Goal: Task Accomplishment & Management: Manage account settings

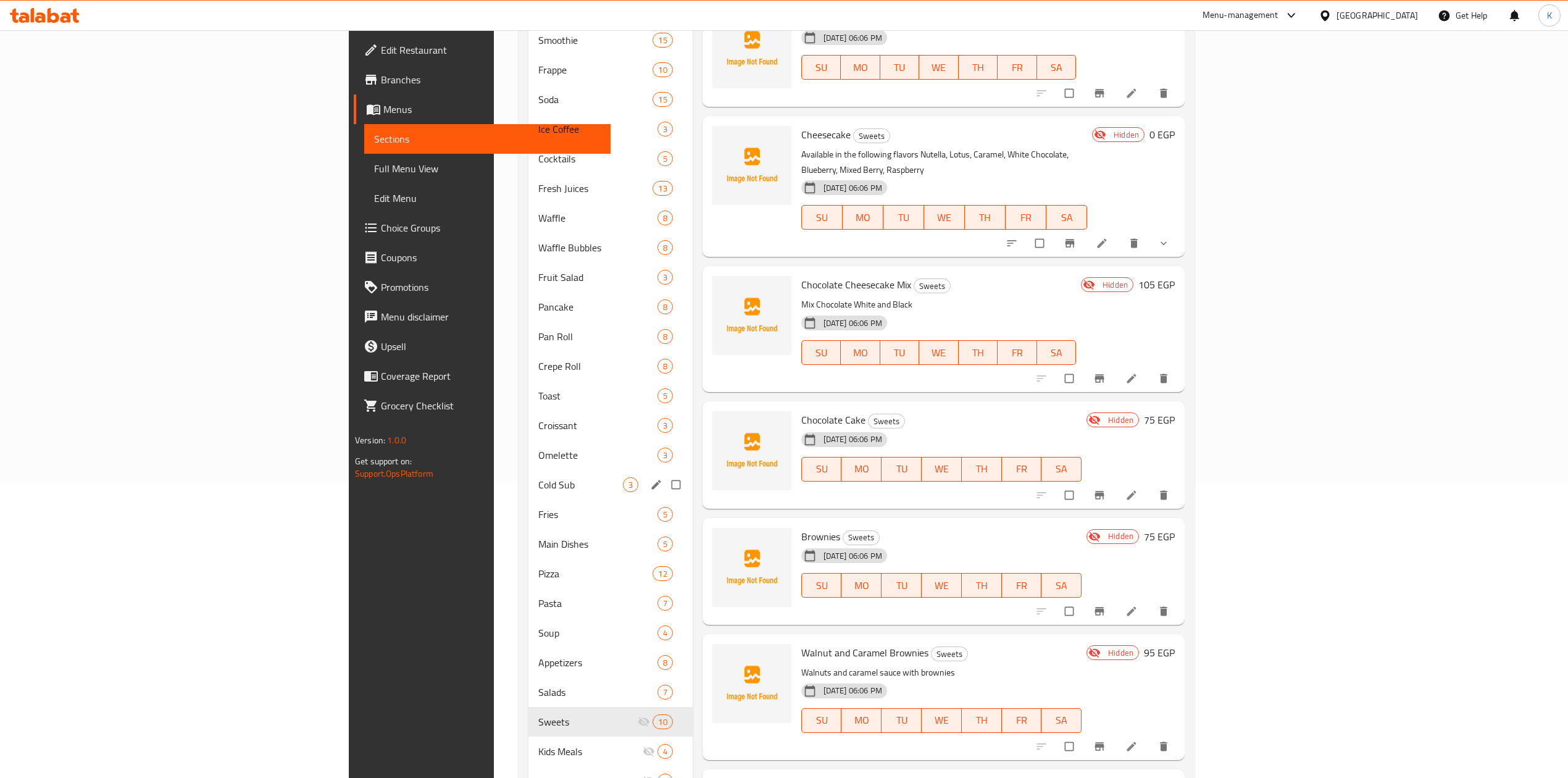
scroll to position [483, 0]
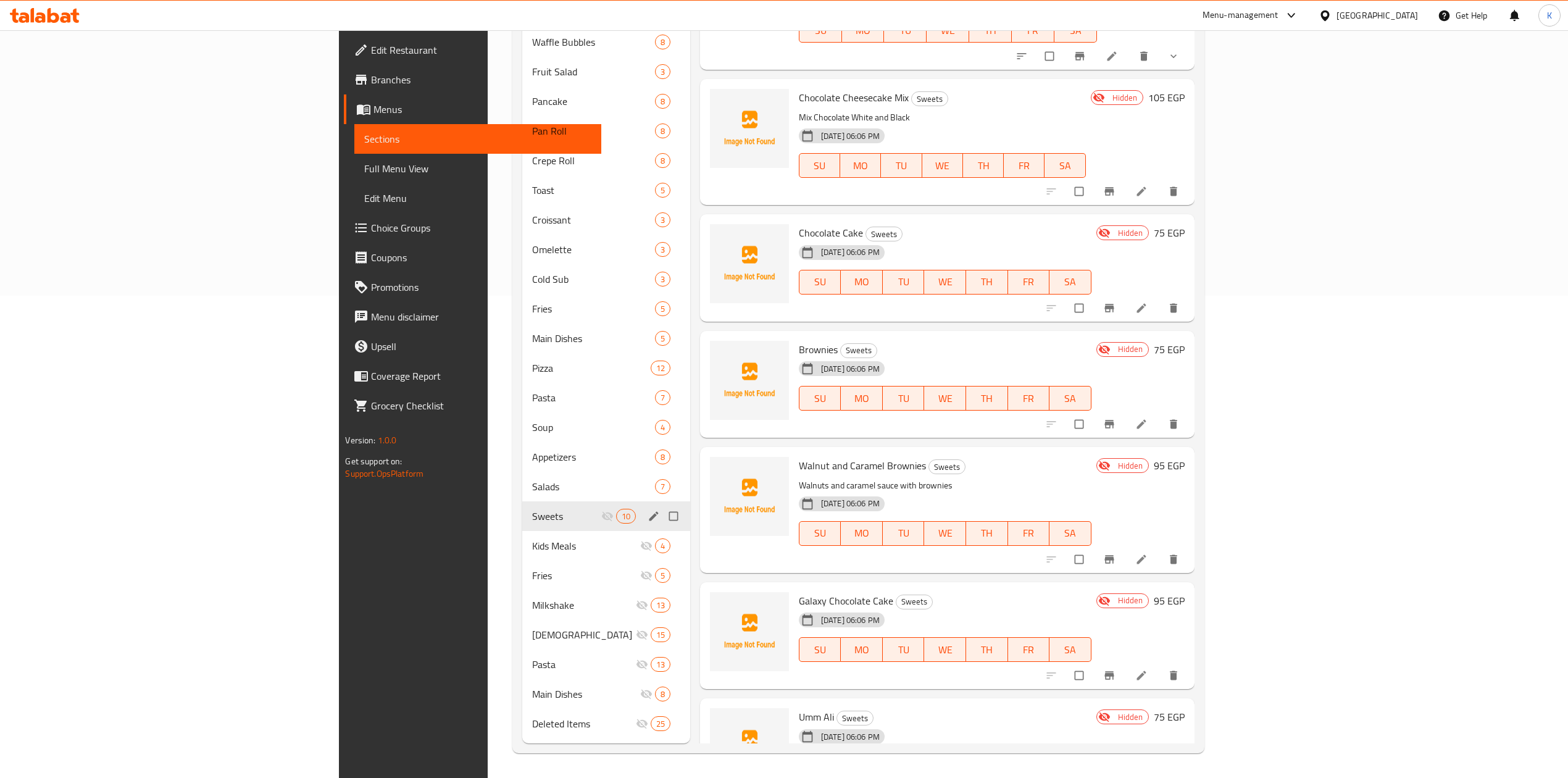
drag, startPoint x: 588, startPoint y: 516, endPoint x: 596, endPoint y: 537, distance: 22.5
click at [662, 516] on input "Menu sections" at bounding box center [675, 516] width 26 height 23
checkbox input "true"
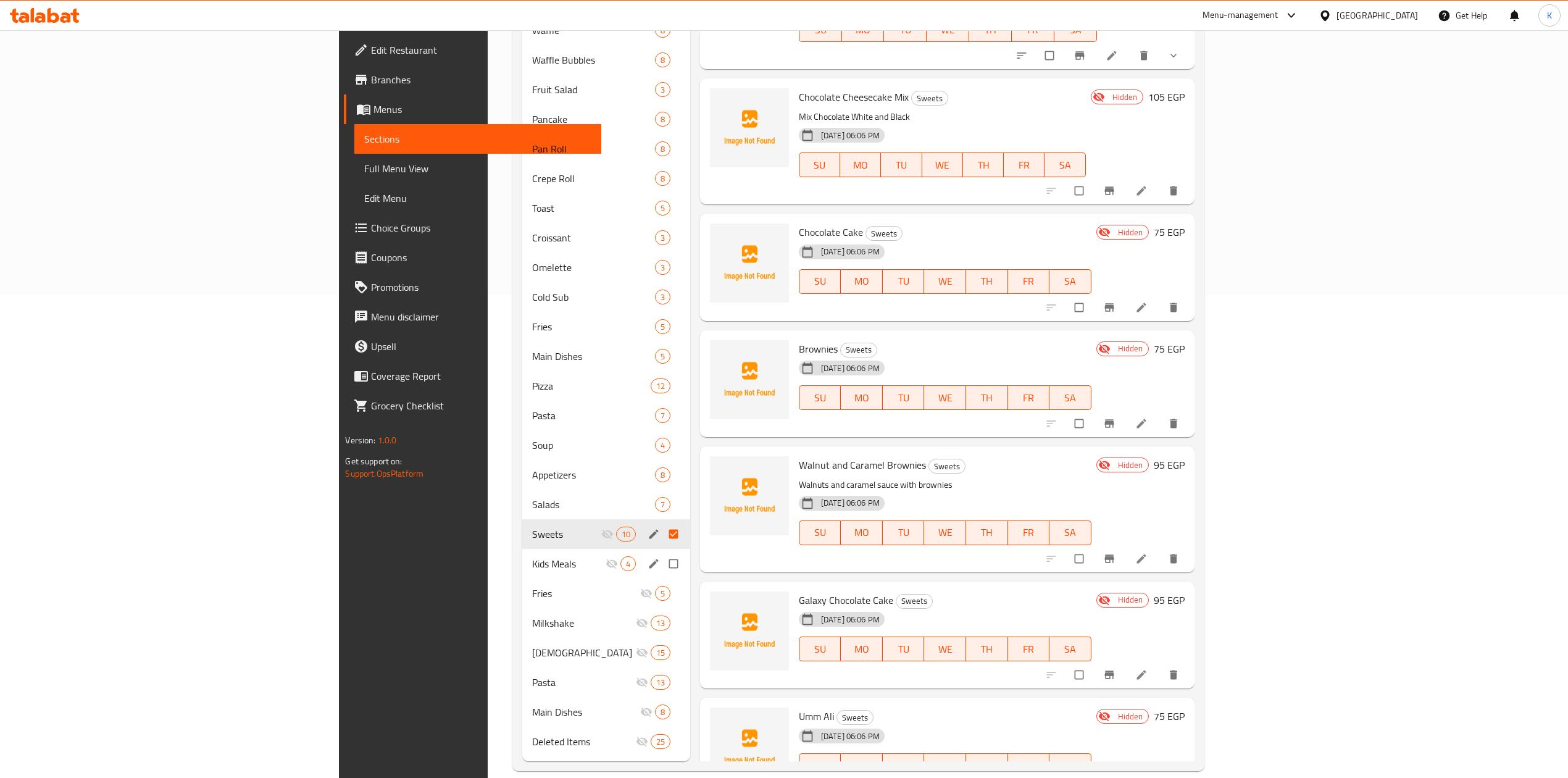
click at [662, 552] on input "Menu sections" at bounding box center [675, 563] width 26 height 23
checkbox input "true"
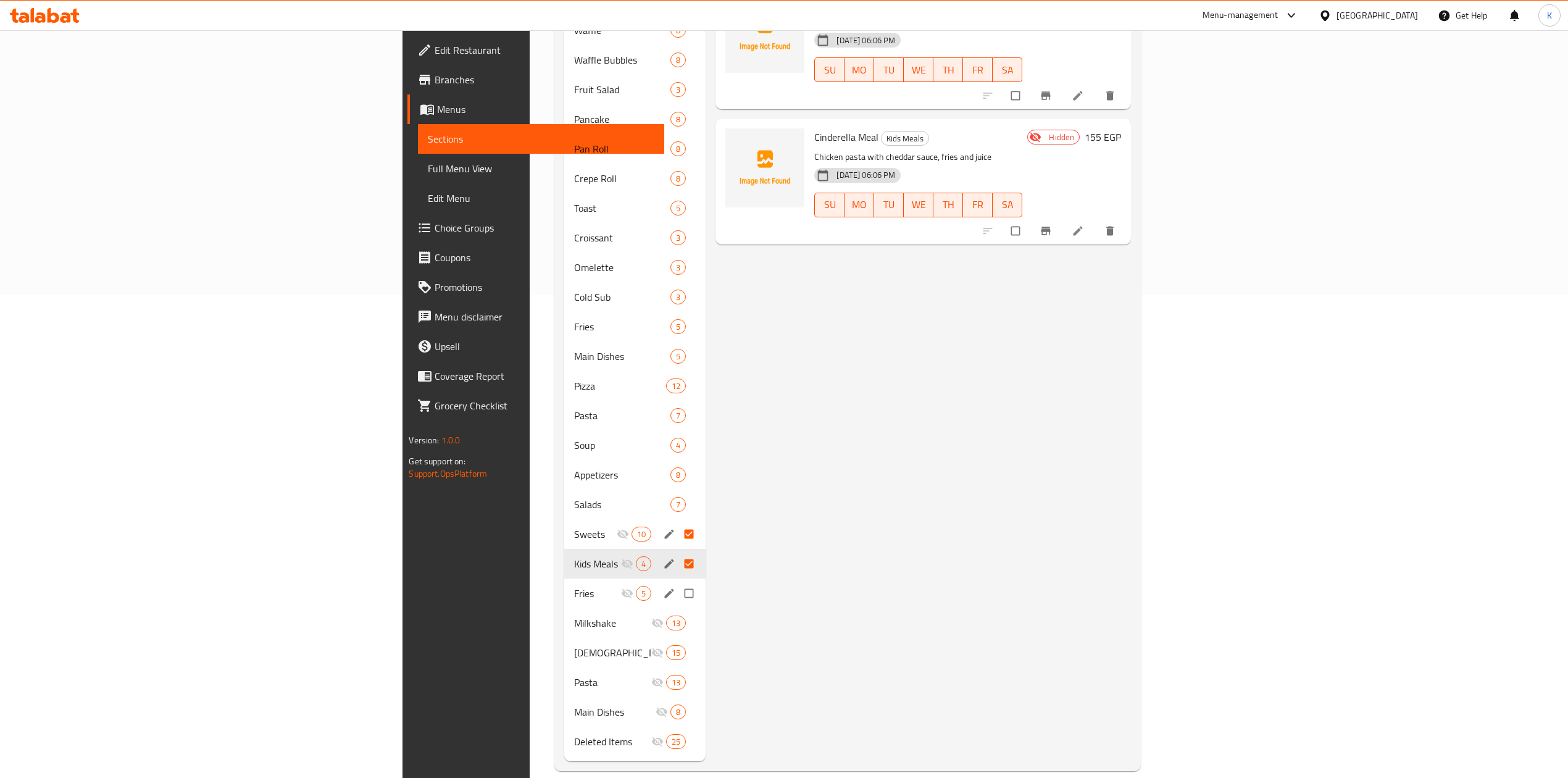
click at [677, 582] on input "Menu sections" at bounding box center [690, 594] width 26 height 23
checkbox input "true"
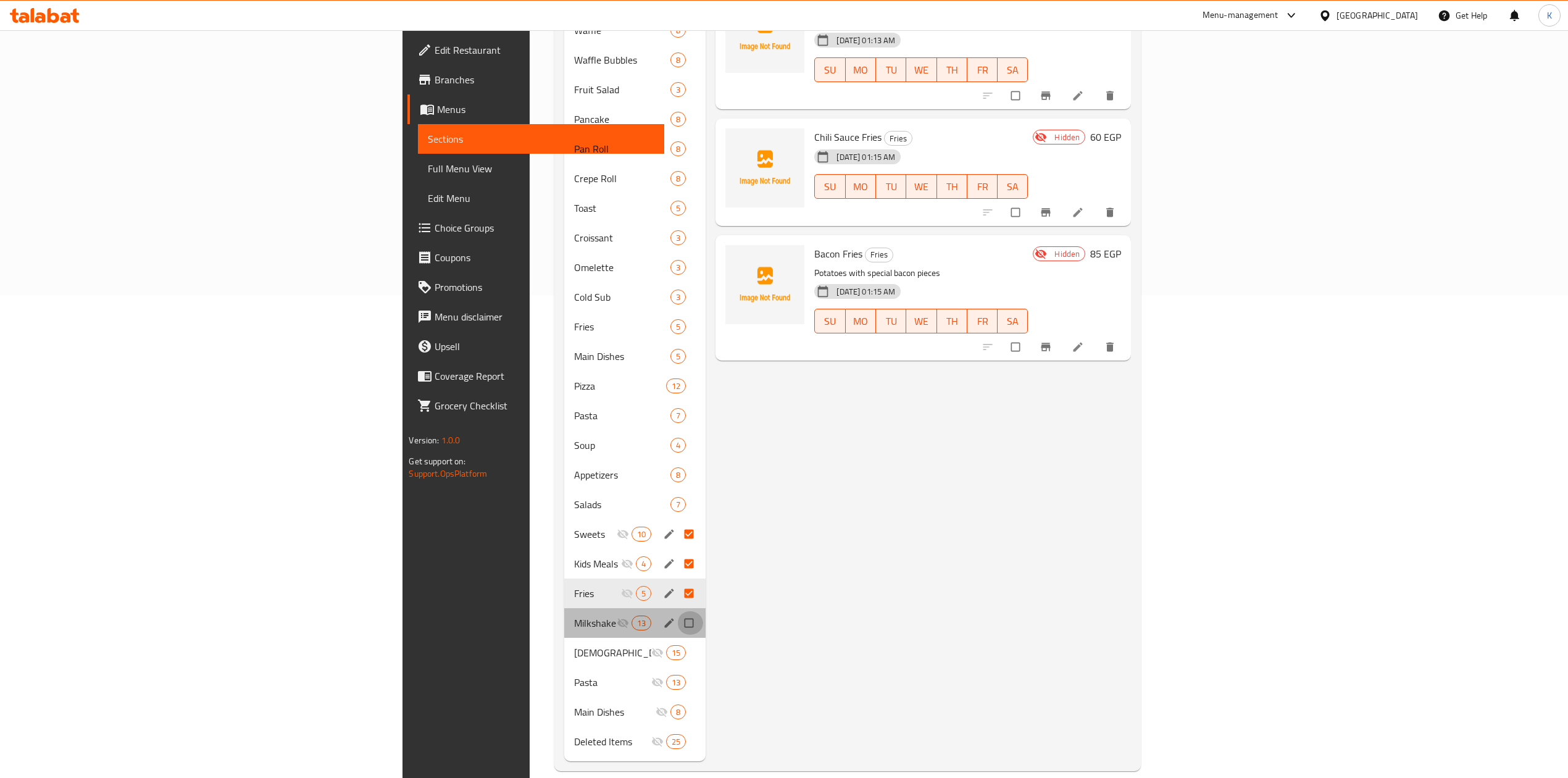
click at [677, 612] on input "Menu sections" at bounding box center [690, 623] width 26 height 23
checkbox input "true"
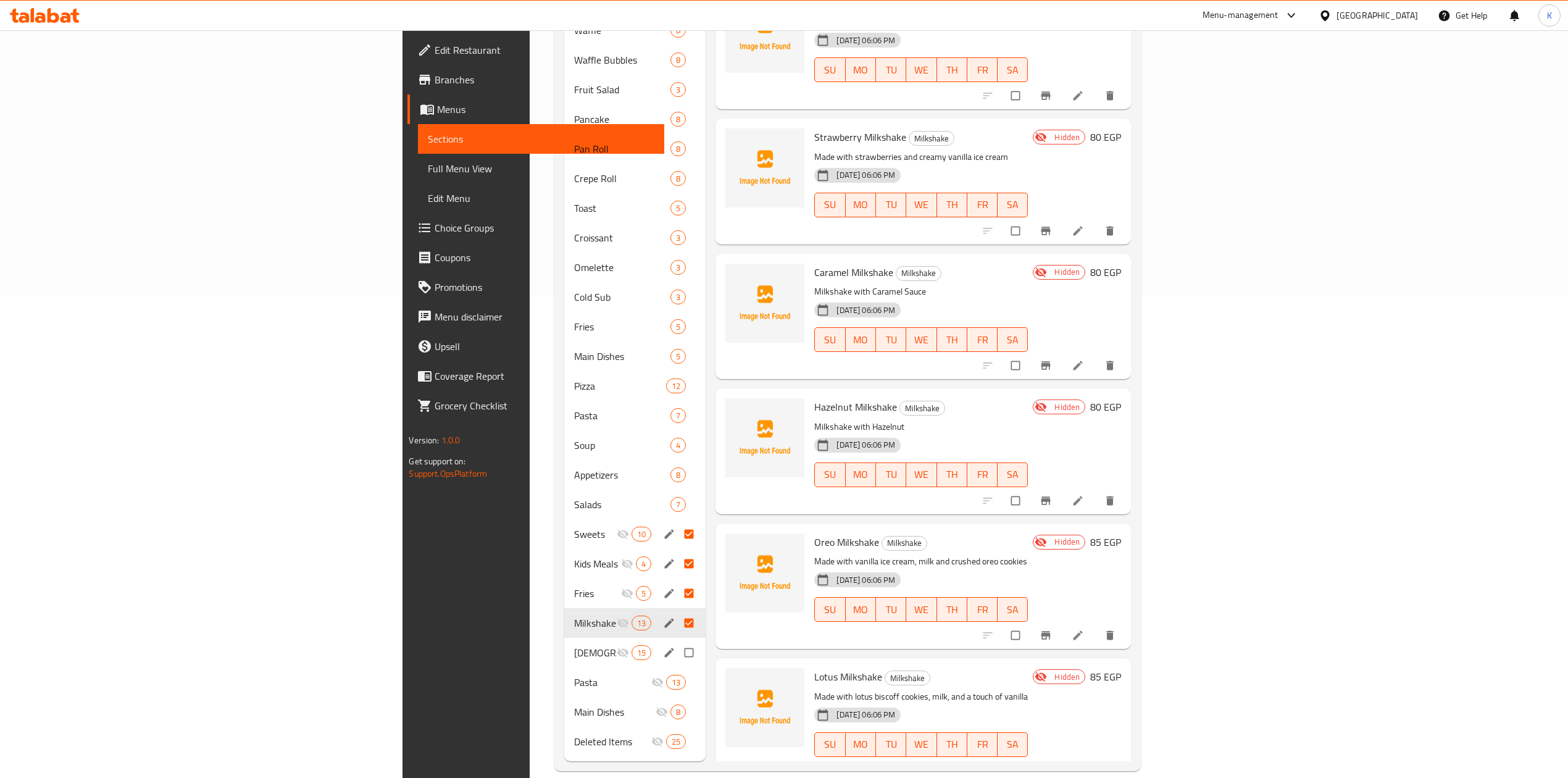
drag, startPoint x: 591, startPoint y: 638, endPoint x: 591, endPoint y: 648, distance: 10.0
click at [677, 641] on input "Menu sections" at bounding box center [690, 653] width 26 height 23
checkbox input "true"
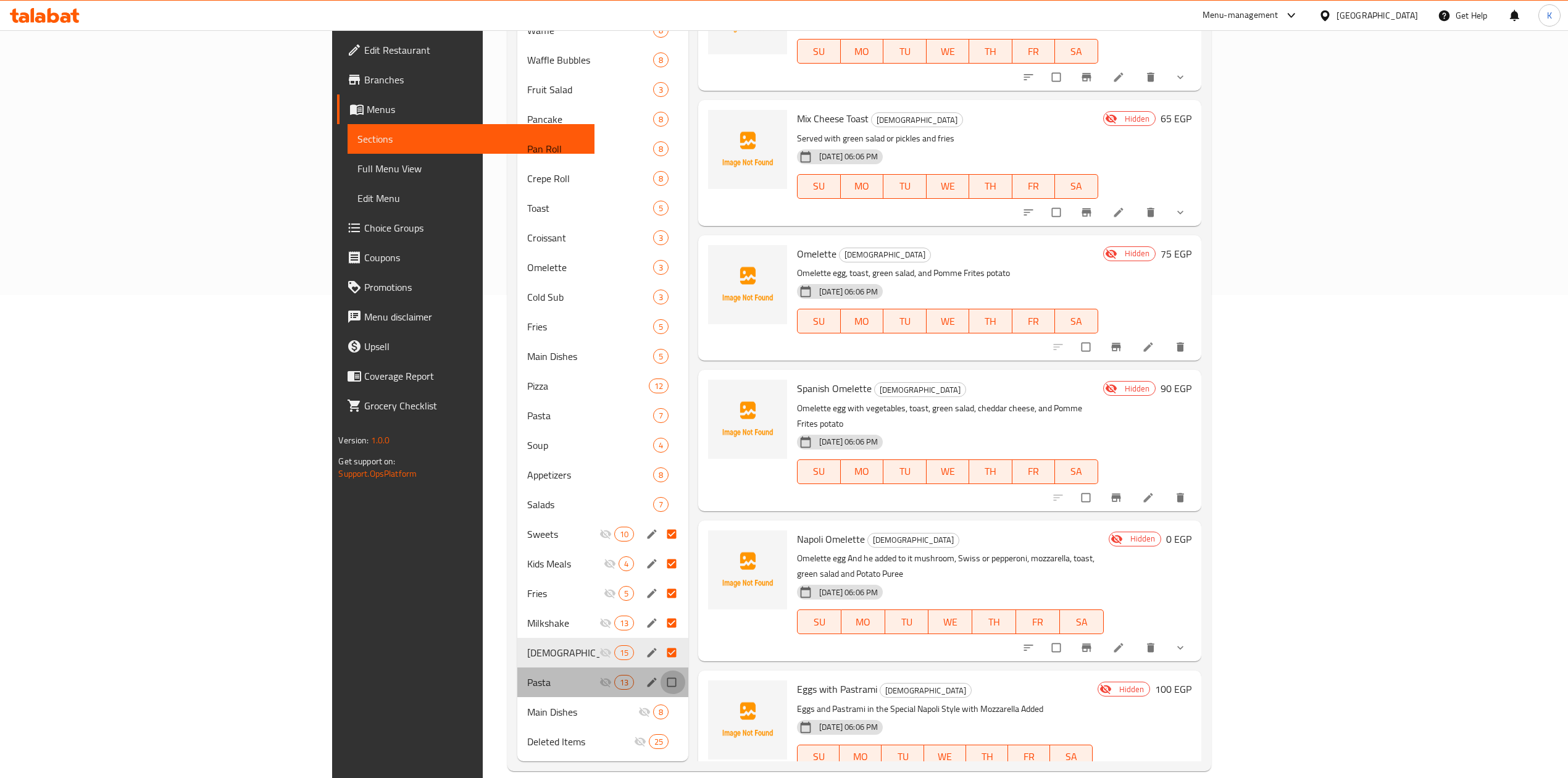
click at [660, 671] on input "Menu sections" at bounding box center [673, 682] width 26 height 23
checkbox input "true"
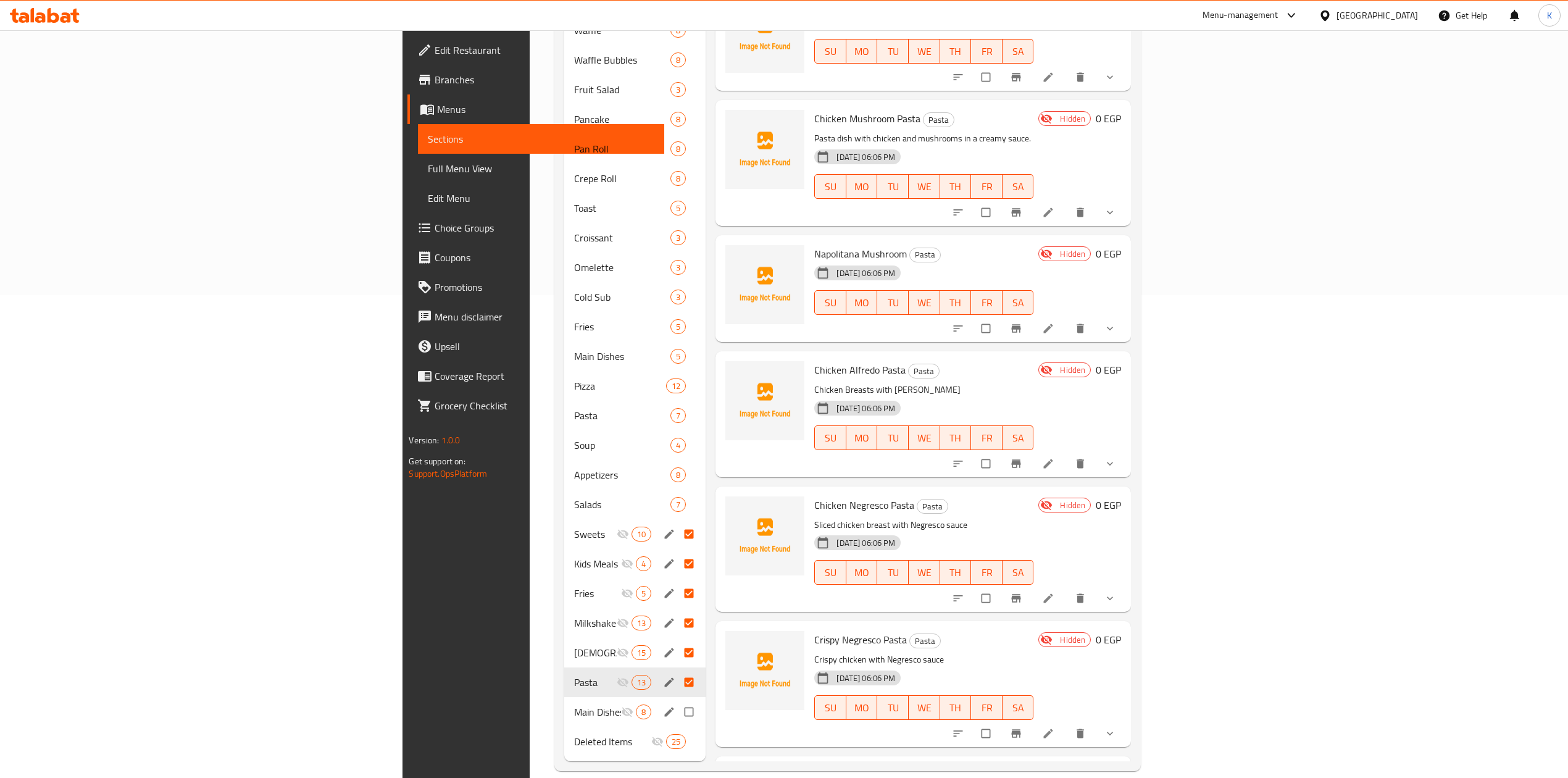
click at [677, 700] on input "Menu sections" at bounding box center [690, 712] width 26 height 23
checkbox input "true"
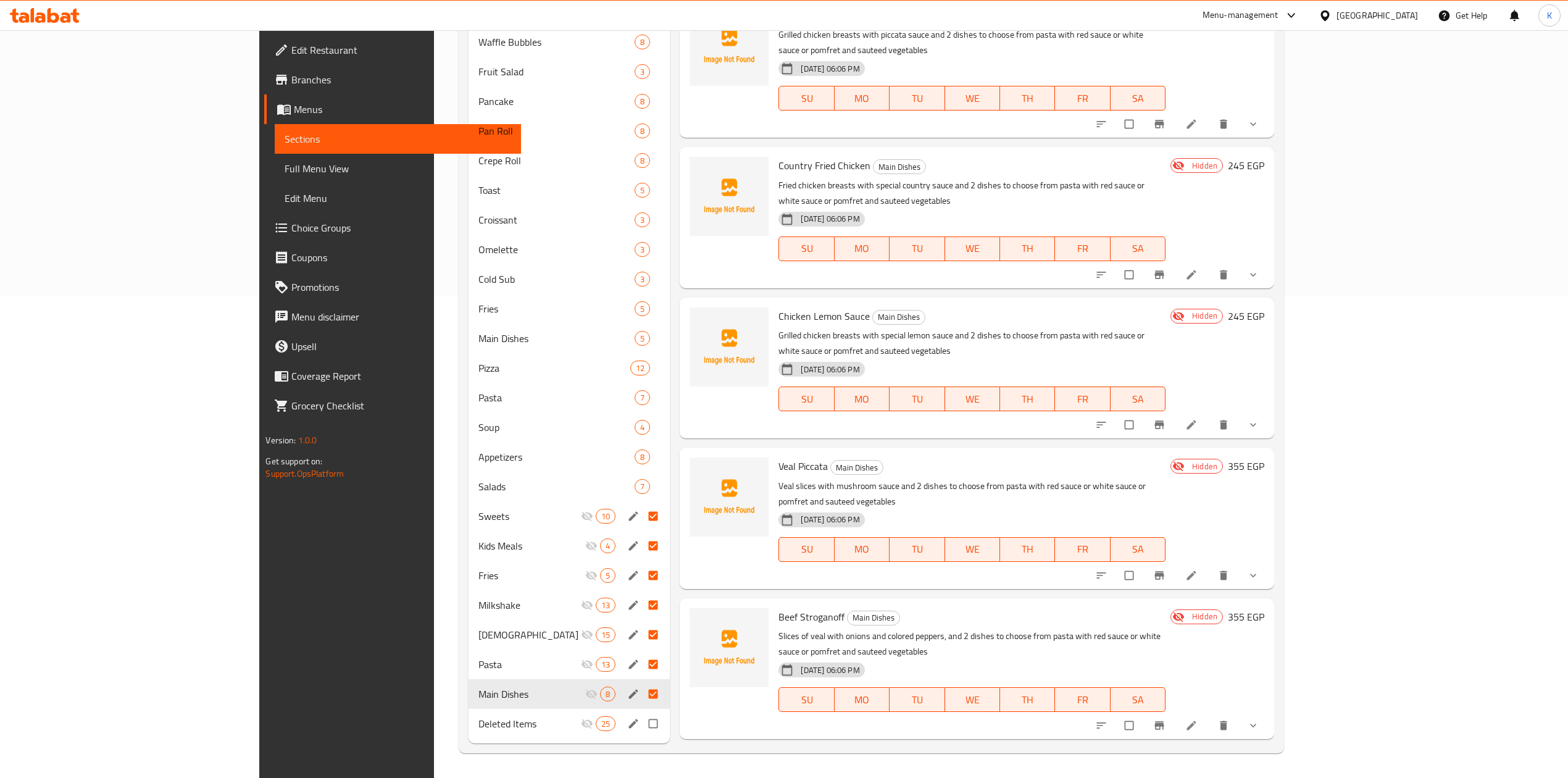
click at [642, 724] on input "Menu sections" at bounding box center [655, 724] width 26 height 23
checkbox input "true"
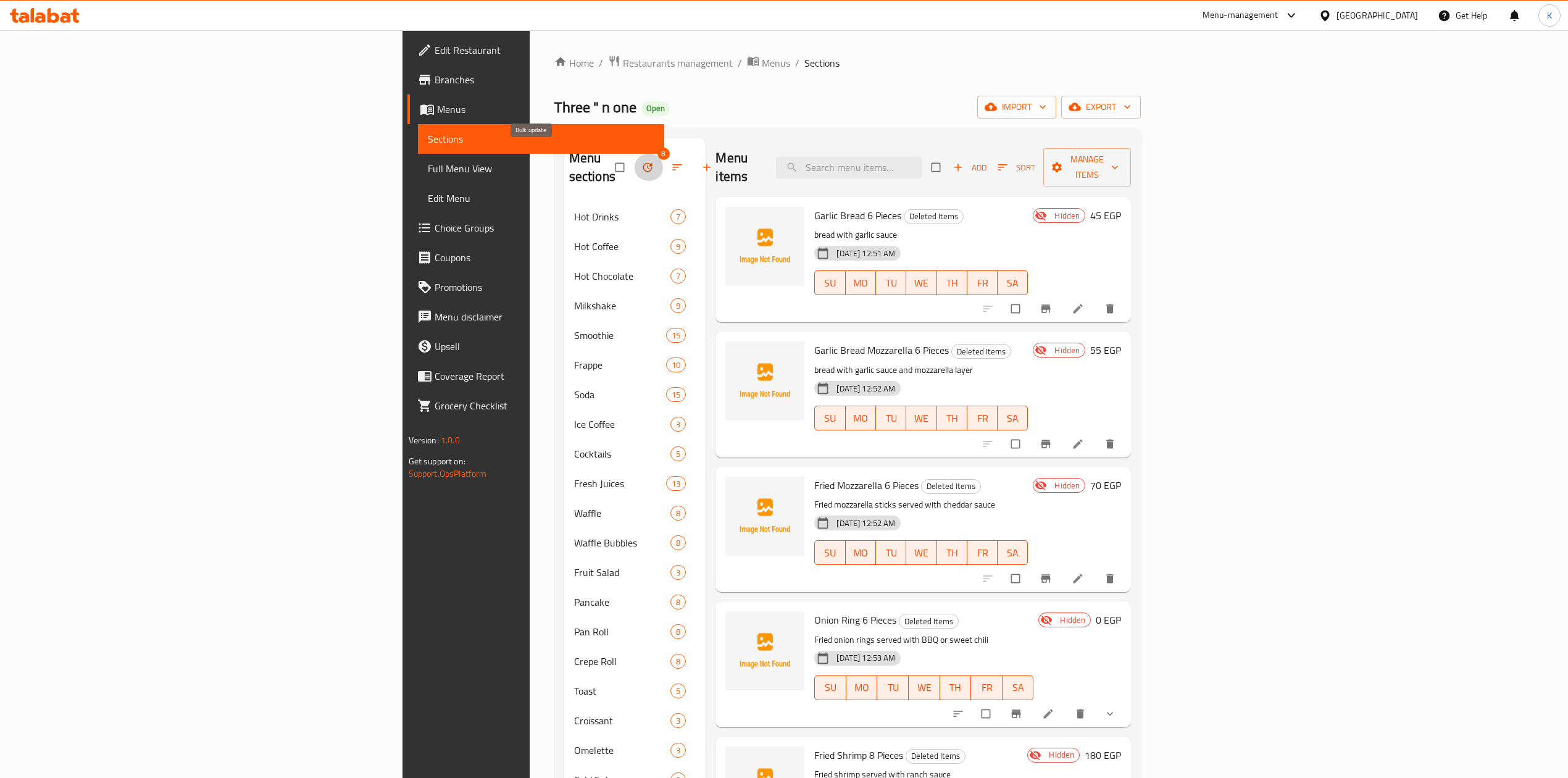
click at [642, 163] on icon "button" at bounding box center [646, 167] width 9 height 9
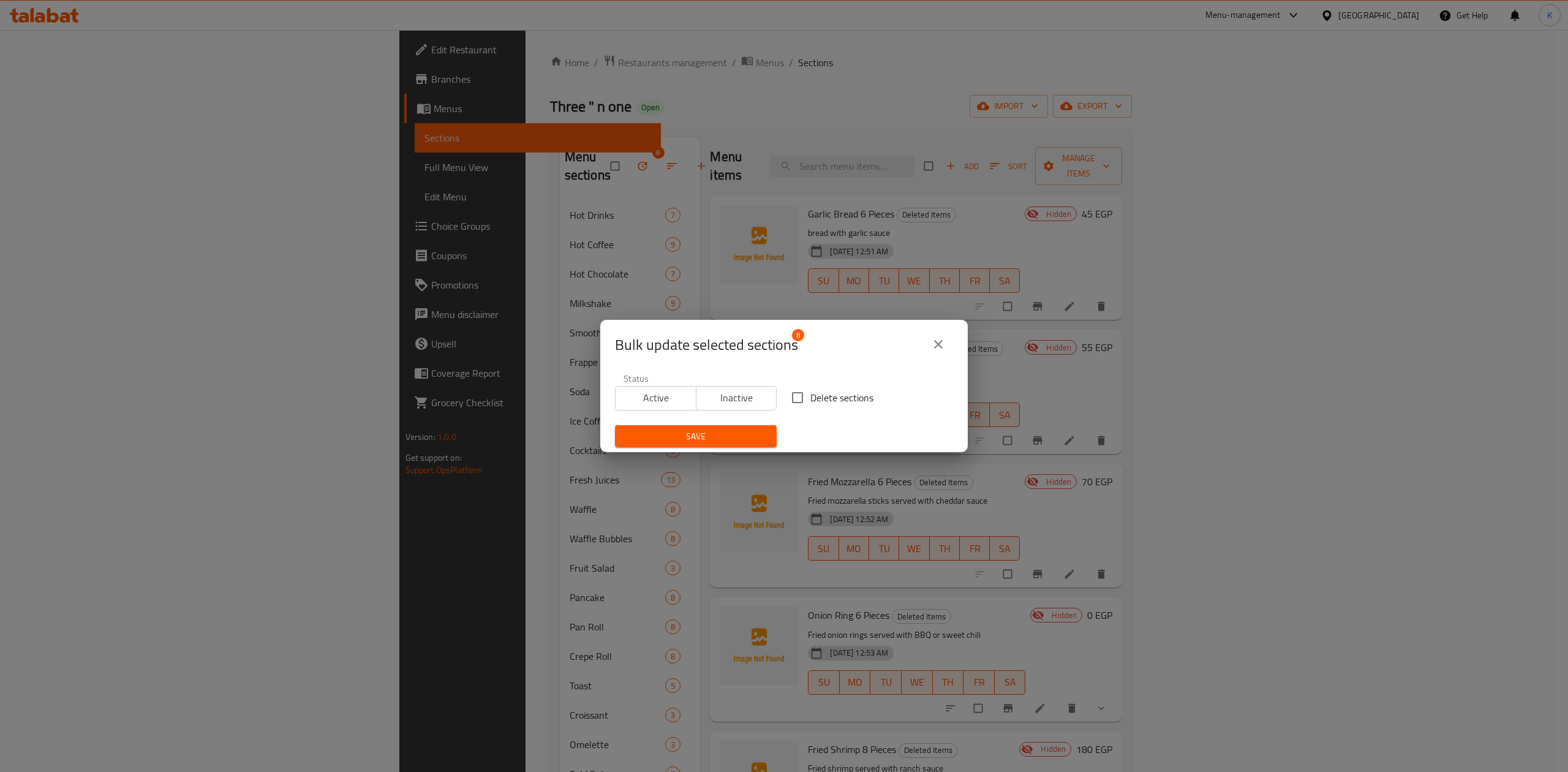
click at [792, 403] on input "Delete sections" at bounding box center [798, 398] width 26 height 26
checkbox input "true"
click at [733, 429] on span "Save" at bounding box center [696, 436] width 142 height 15
